Goal: Submit feedback/report problem

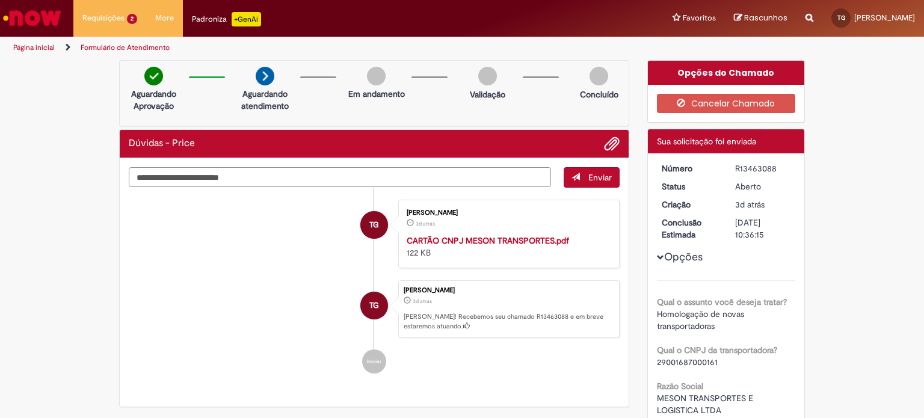
click at [152, 178] on textarea "Digite sua mensagem aqui..." at bounding box center [340, 177] width 422 height 20
type textarea "**********"
click at [588, 175] on span "Enviar" at bounding box center [599, 177] width 23 height 11
